Goal: Check status

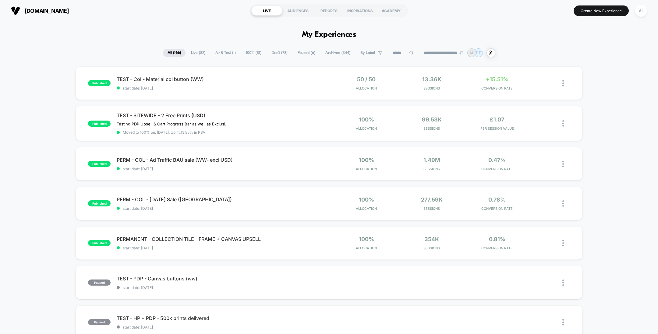
click at [301, 87] on span "start date: 04/09/2025" at bounding box center [223, 88] width 212 height 5
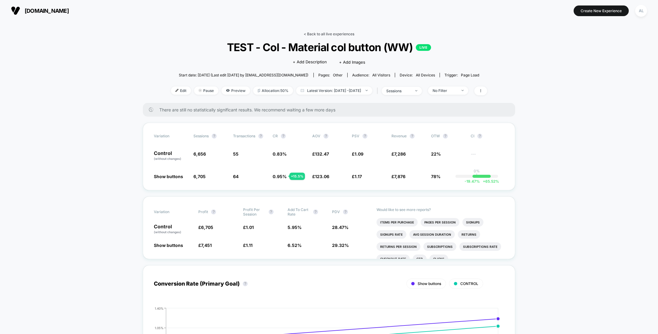
click at [339, 33] on link "< Back to all live experiences" at bounding box center [329, 34] width 51 height 5
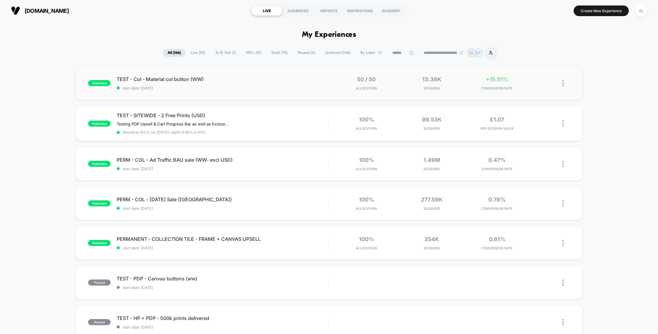
click at [290, 91] on div "published TEST - Col - Material col button (WW) start date: 04/09/2025 50 / 50 …" at bounding box center [329, 83] width 507 height 34
